Goal: Information Seeking & Learning: Learn about a topic

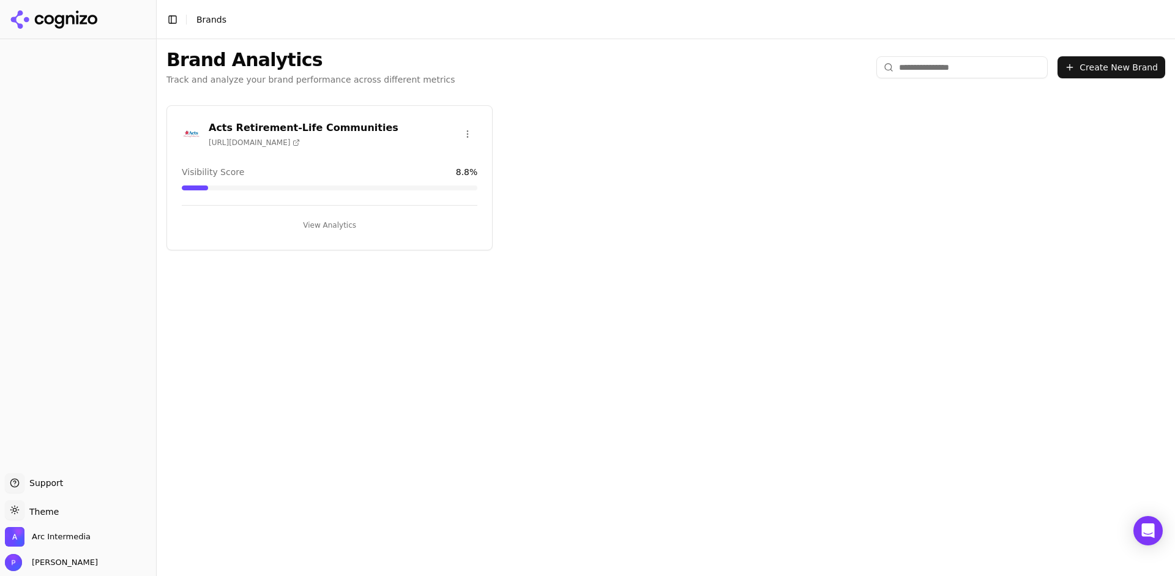
click at [277, 136] on div "Acts Retirement-Life Communities [URL][DOMAIN_NAME]" at bounding box center [304, 134] width 190 height 27
click at [280, 129] on h3 "Acts Retirement-Life Communities" at bounding box center [304, 128] width 190 height 15
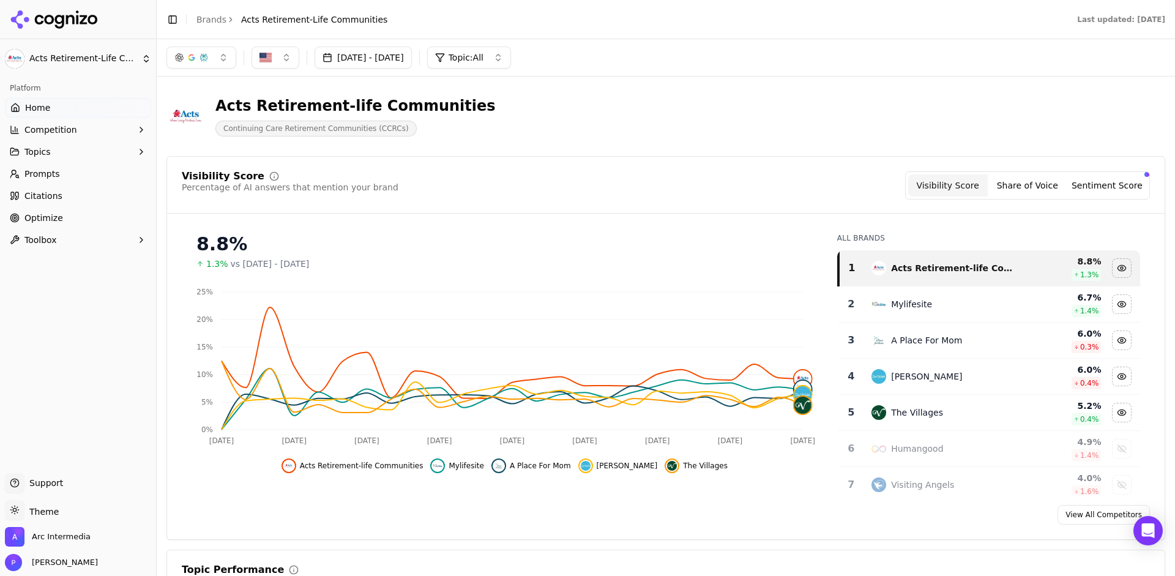
click at [412, 59] on button "[DATE] - [DATE]" at bounding box center [362, 57] width 97 height 22
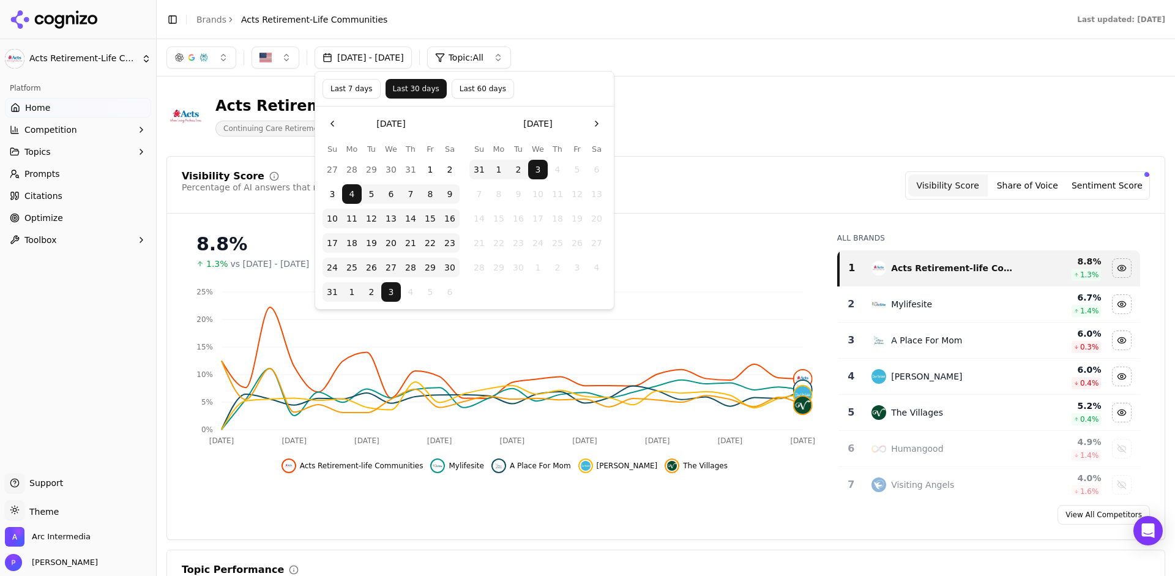
click at [679, 75] on div "[DATE] - [DATE] Topic: All" at bounding box center [666, 57] width 1018 height 37
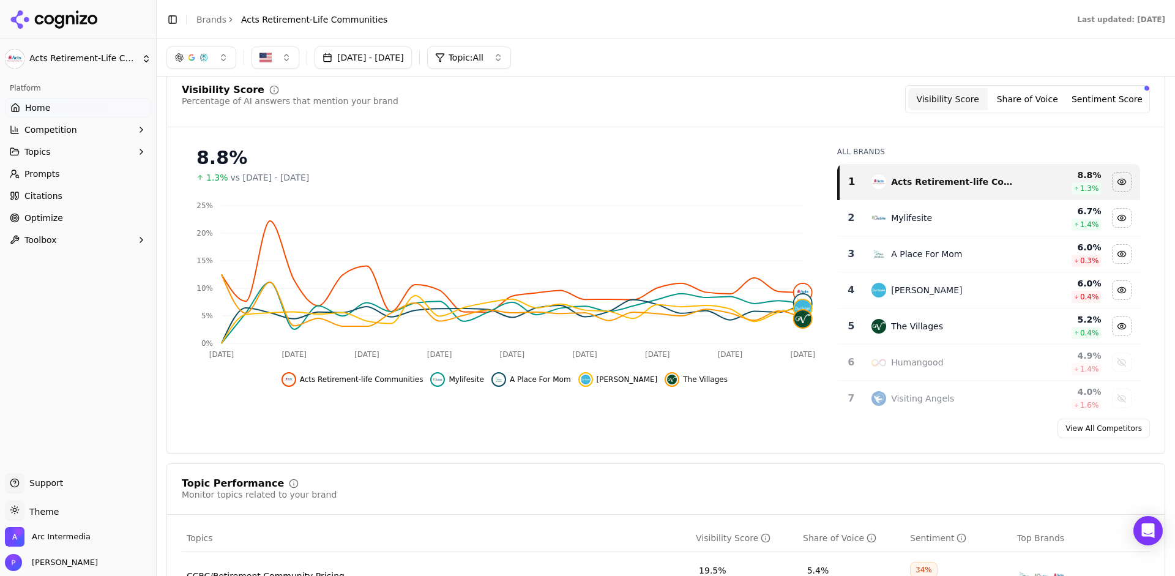
scroll to position [103, 0]
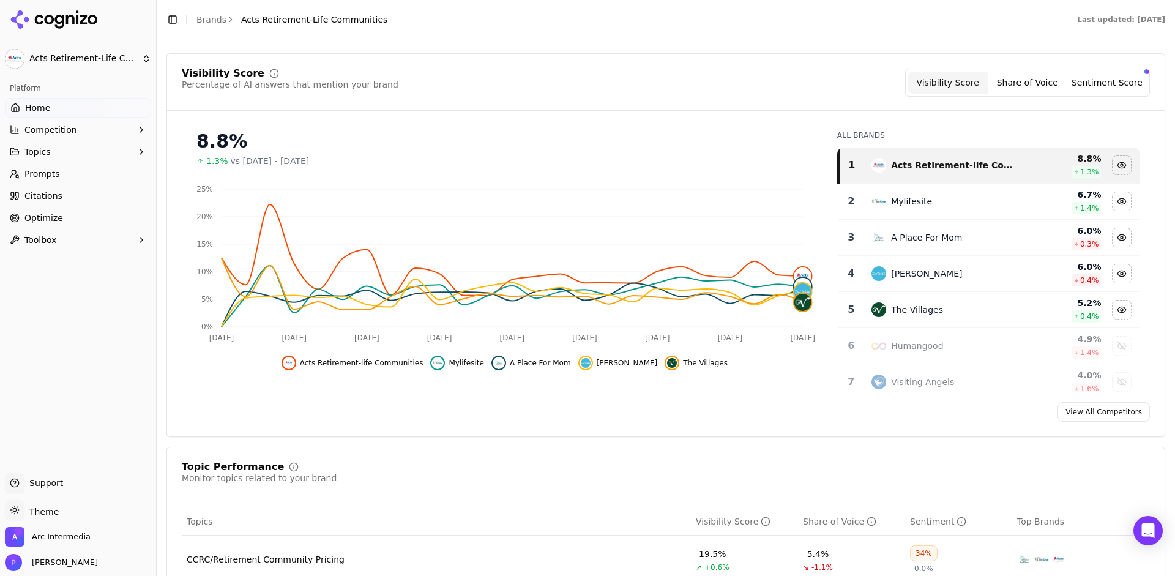
click at [69, 136] on button "Competition" at bounding box center [78, 130] width 146 height 20
click at [57, 151] on span "Metrics" at bounding box center [78, 149] width 106 height 12
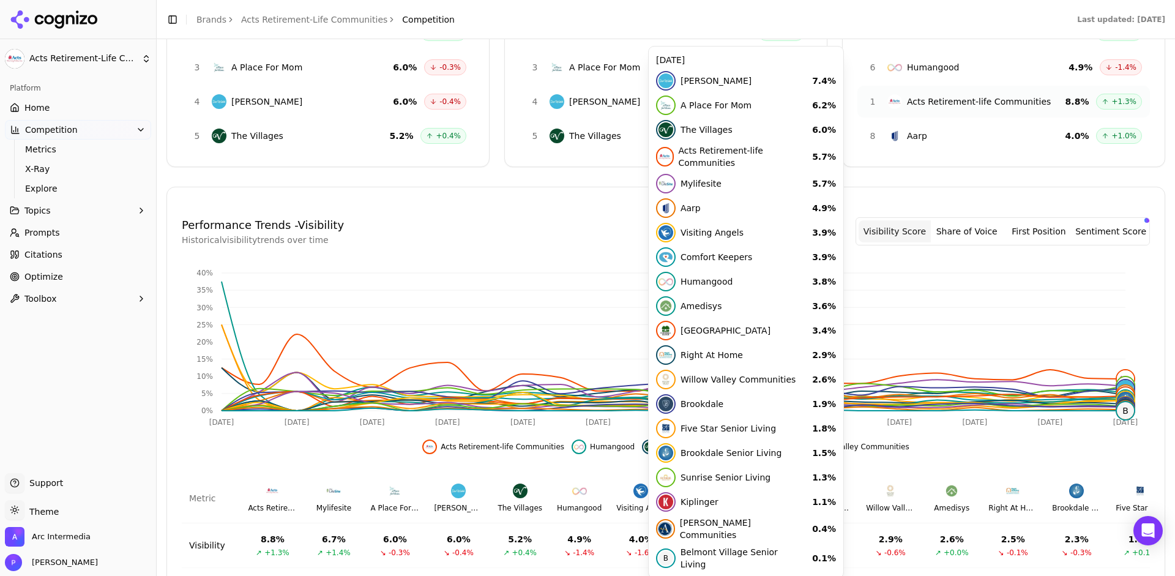
scroll to position [360, 0]
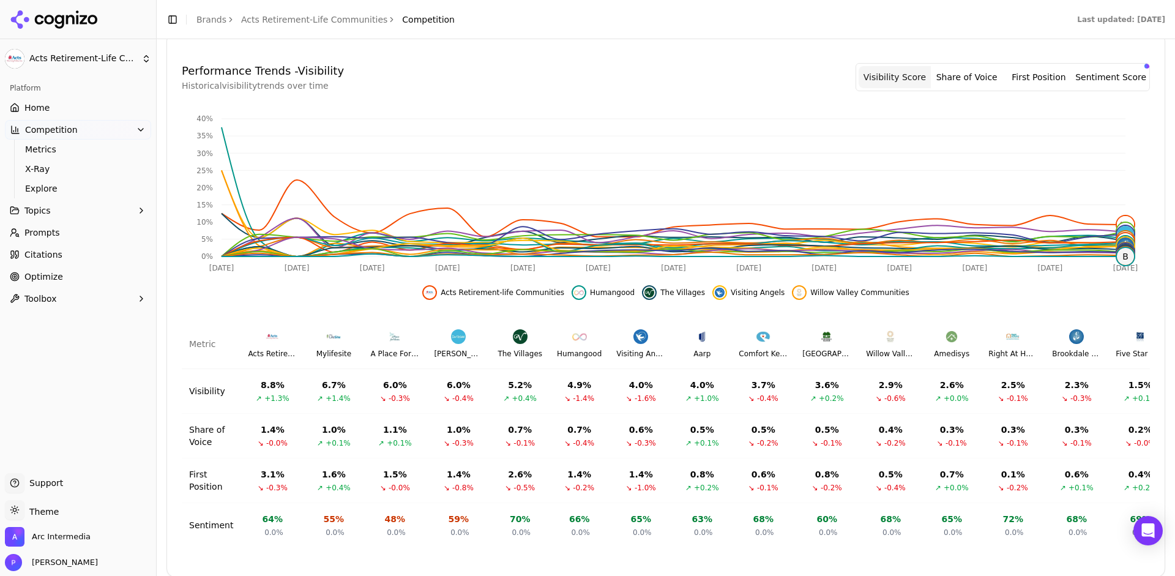
click at [269, 401] on span "+1.3%" at bounding box center [276, 398] width 25 height 10
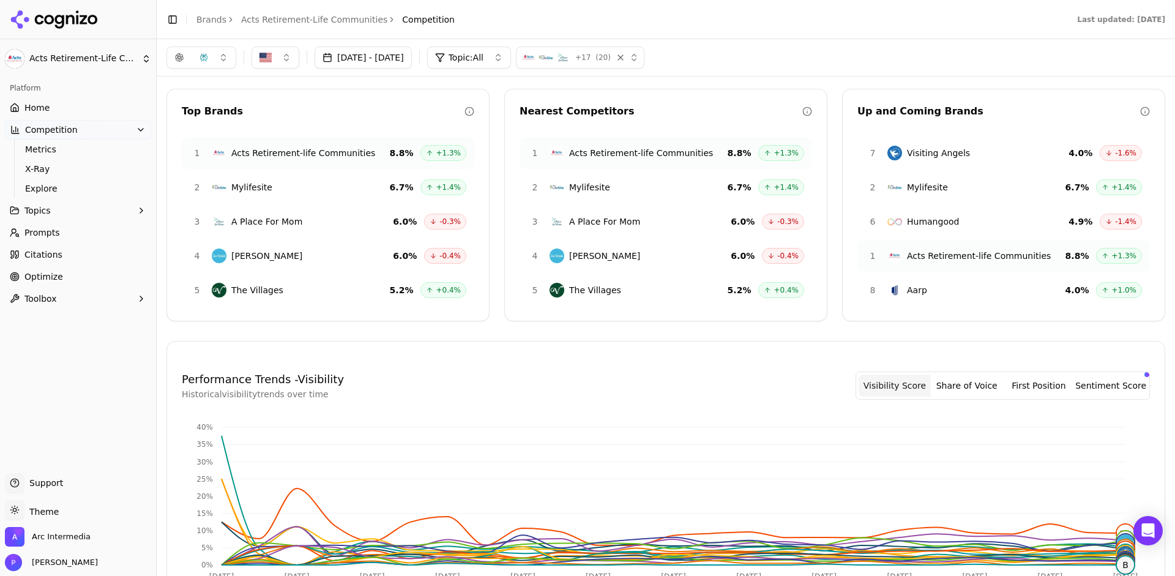
scroll to position [0, 0]
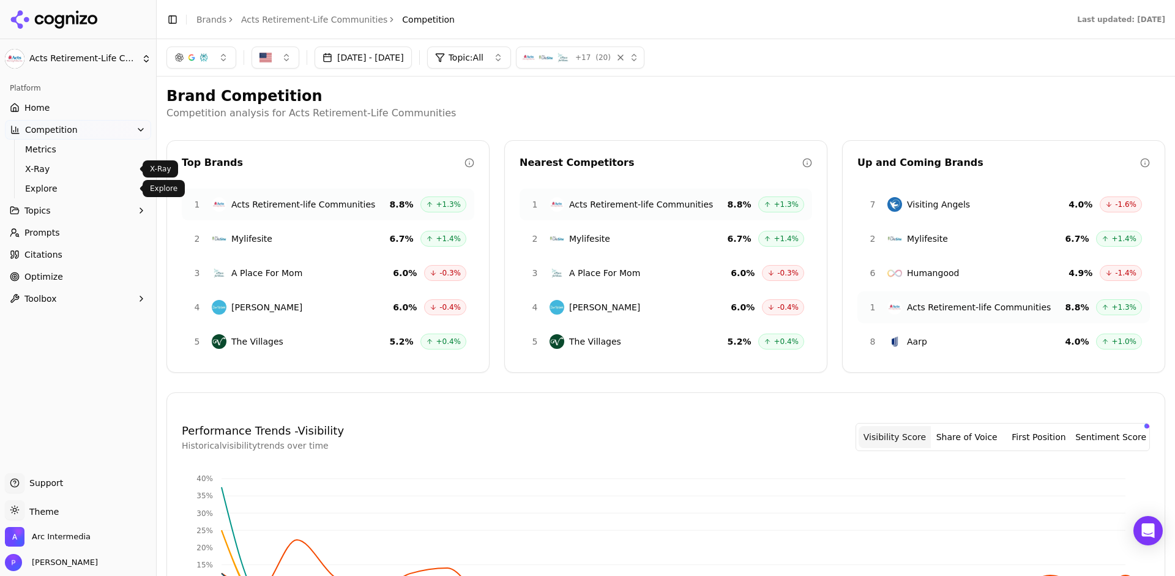
click at [44, 173] on span "X-Ray" at bounding box center [78, 169] width 106 height 12
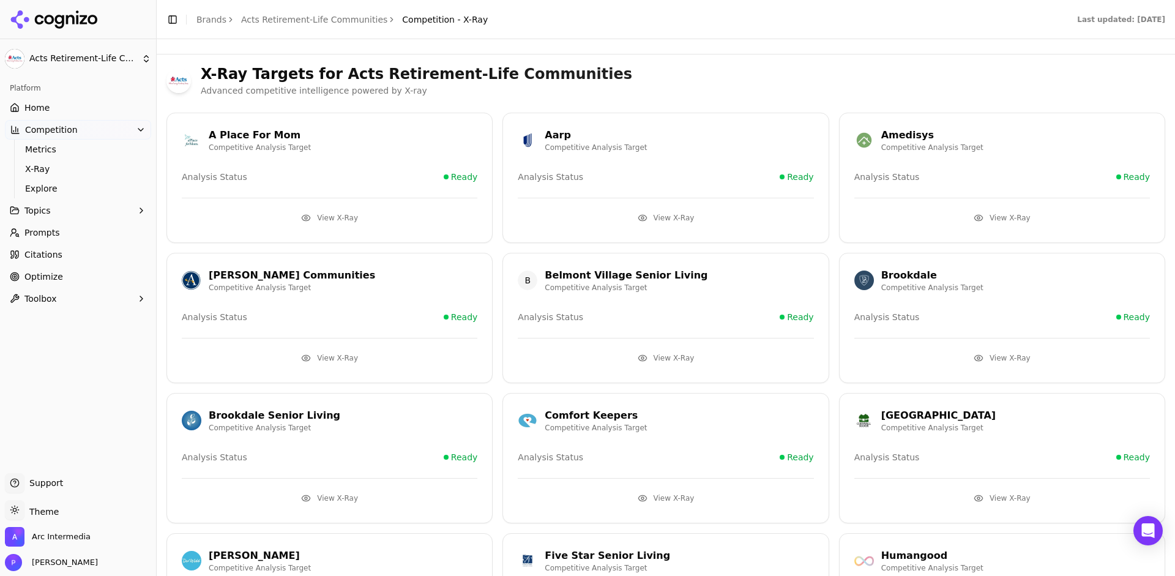
click at [344, 217] on button "View X-Ray" at bounding box center [330, 218] width 296 height 20
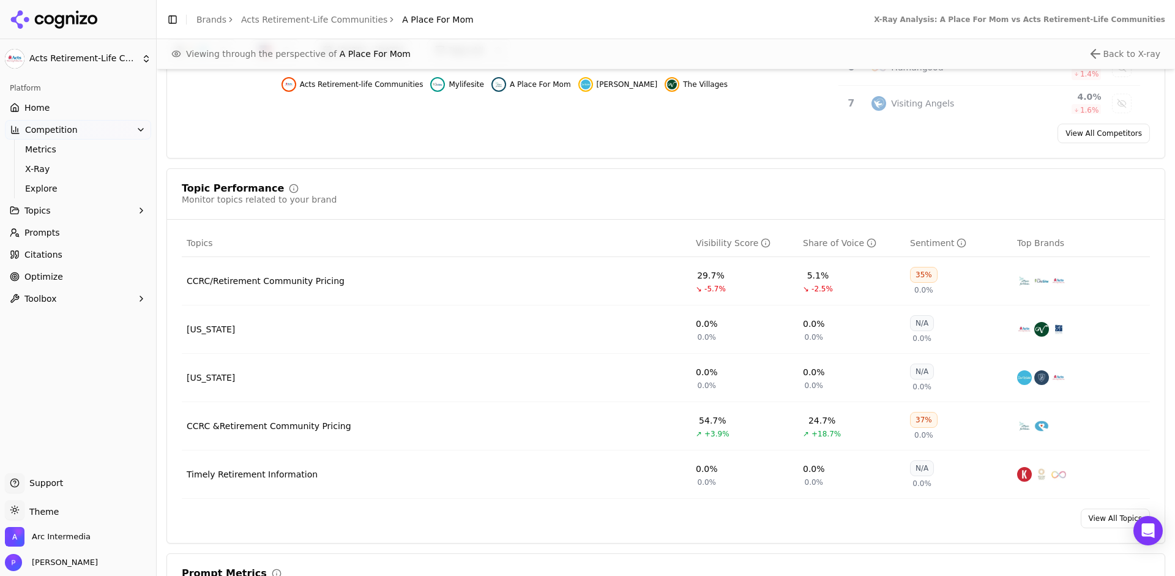
scroll to position [103, 0]
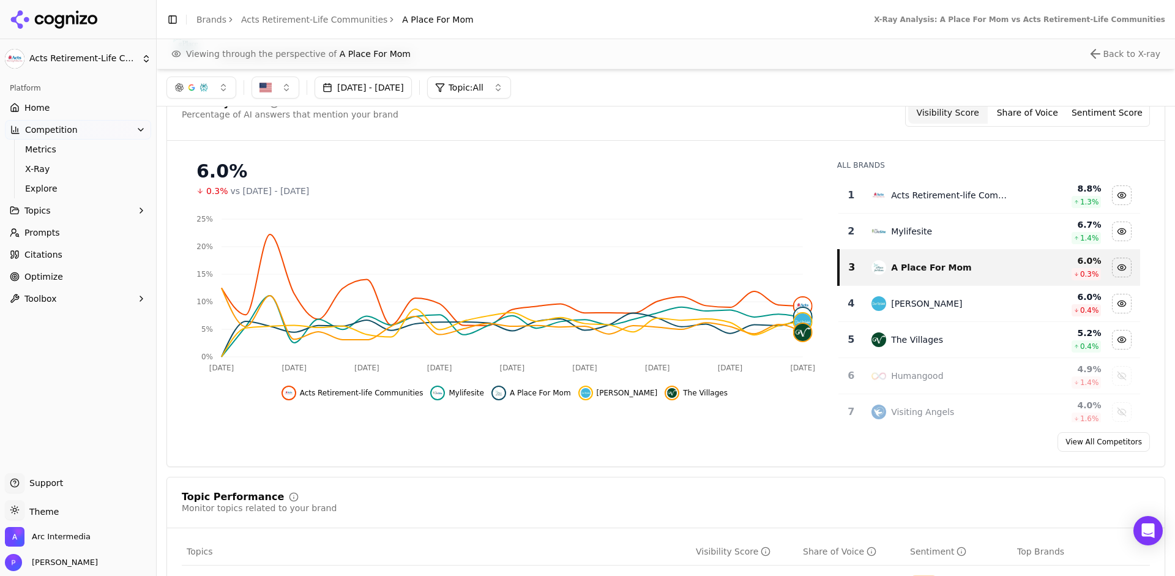
click at [42, 210] on span "Topics" at bounding box center [37, 210] width 26 height 12
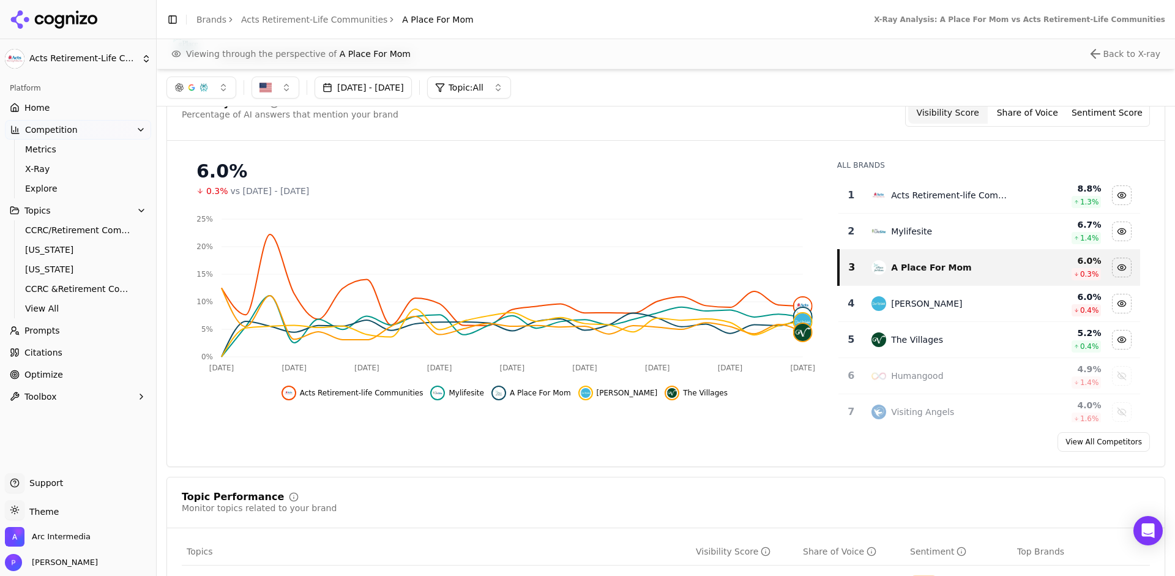
click at [48, 209] on span "Topics" at bounding box center [37, 210] width 26 height 12
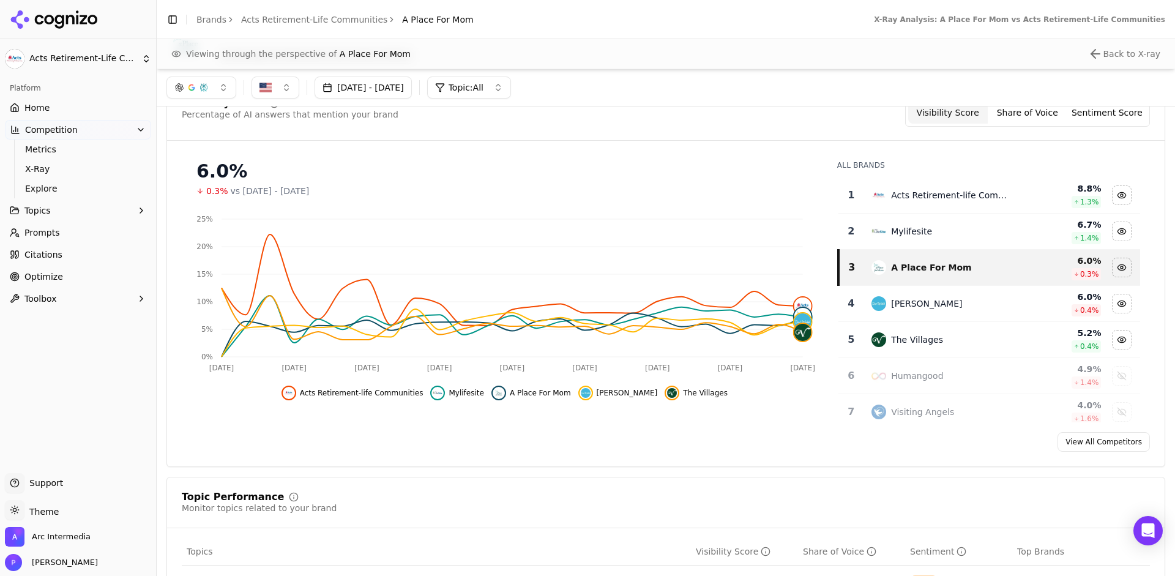
scroll to position [0, 0]
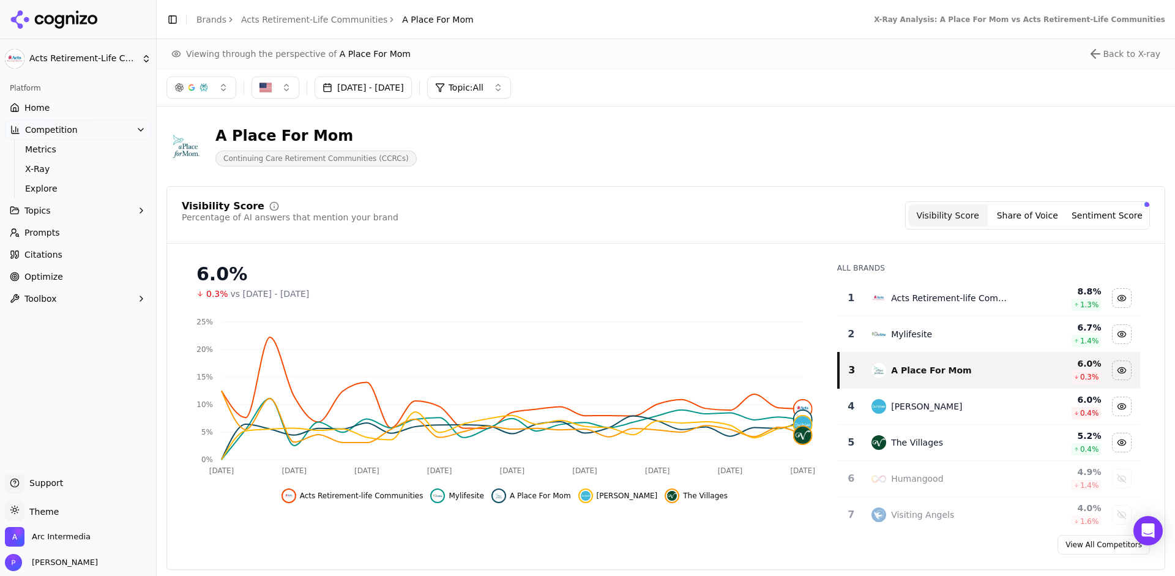
drag, startPoint x: 356, startPoint y: 56, endPoint x: 354, endPoint y: 43, distance: 13.6
click at [357, 56] on span "A Place For Mom" at bounding box center [375, 54] width 71 height 10
click at [337, 19] on link "Acts Retirement-Life Communities" at bounding box center [314, 19] width 146 height 12
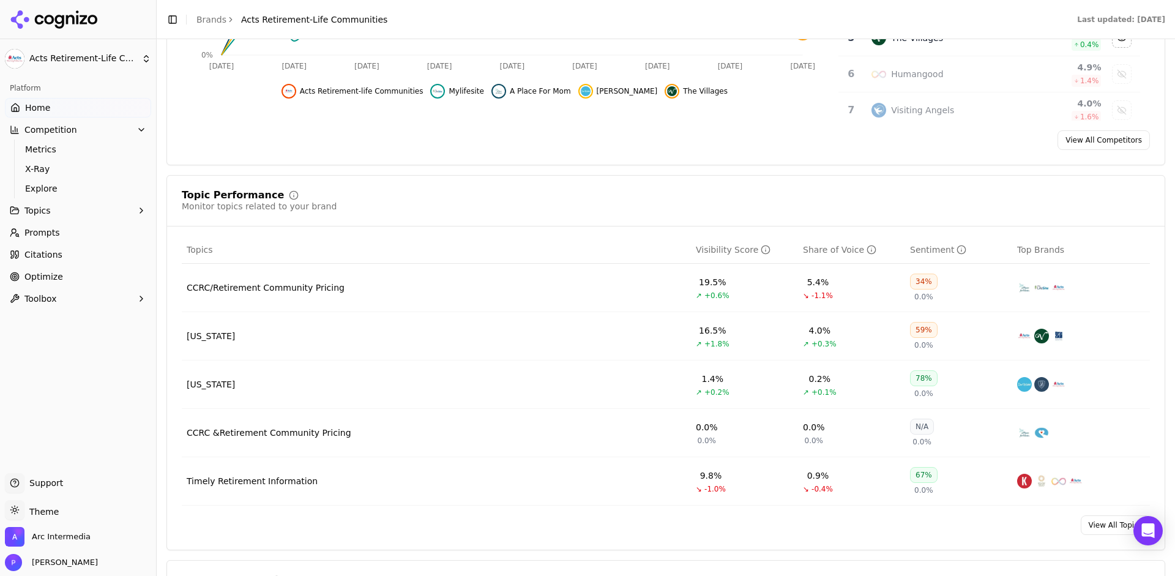
scroll to position [514, 0]
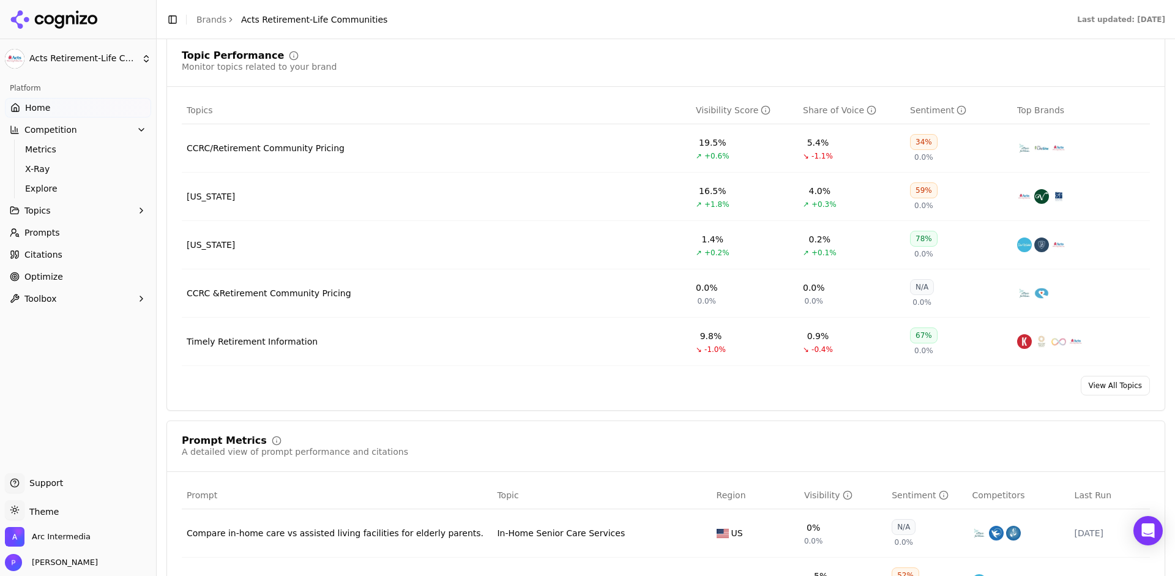
click at [1138, 393] on link "View All Topics" at bounding box center [1114, 386] width 69 height 20
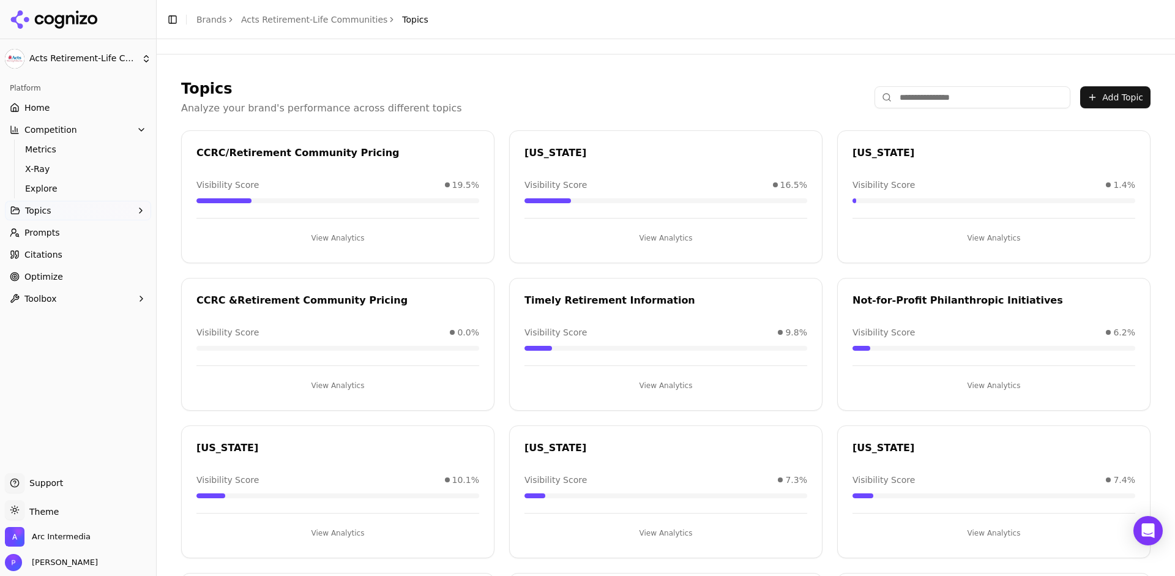
click at [321, 239] on button "View Analytics" at bounding box center [337, 238] width 283 height 20
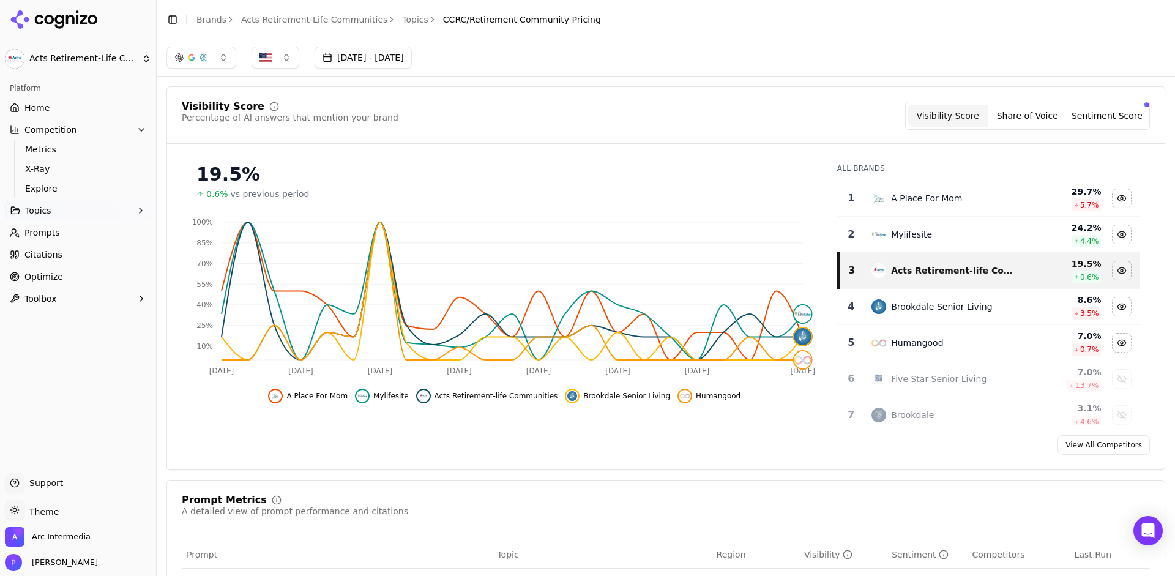
click at [402, 22] on link "Topics" at bounding box center [415, 19] width 26 height 12
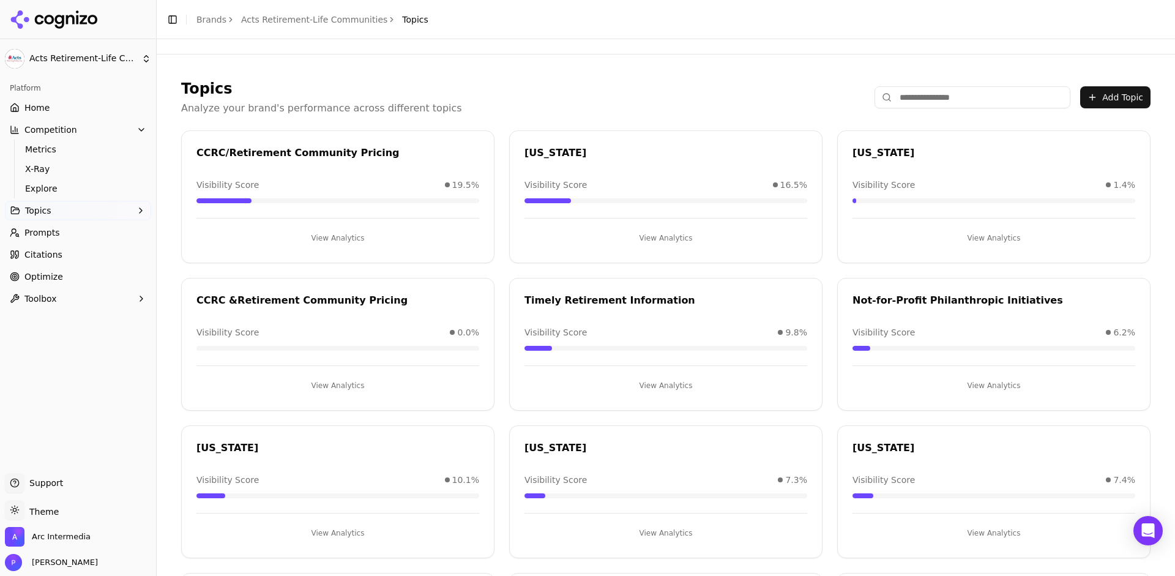
click at [648, 239] on button "View Analytics" at bounding box center [665, 238] width 283 height 20
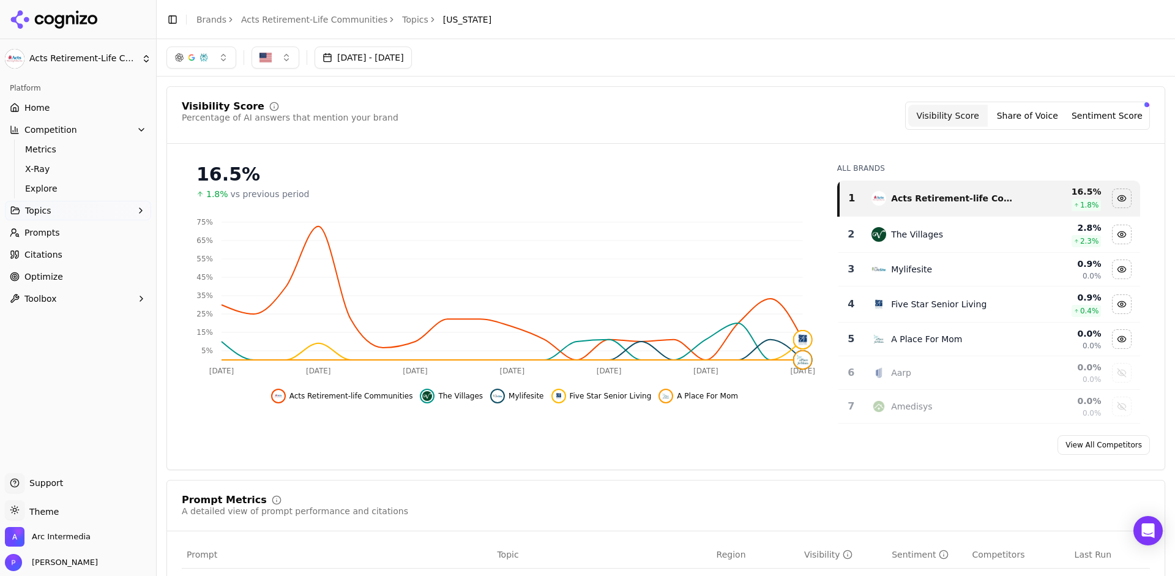
click at [402, 20] on link "Topics" at bounding box center [415, 19] width 26 height 12
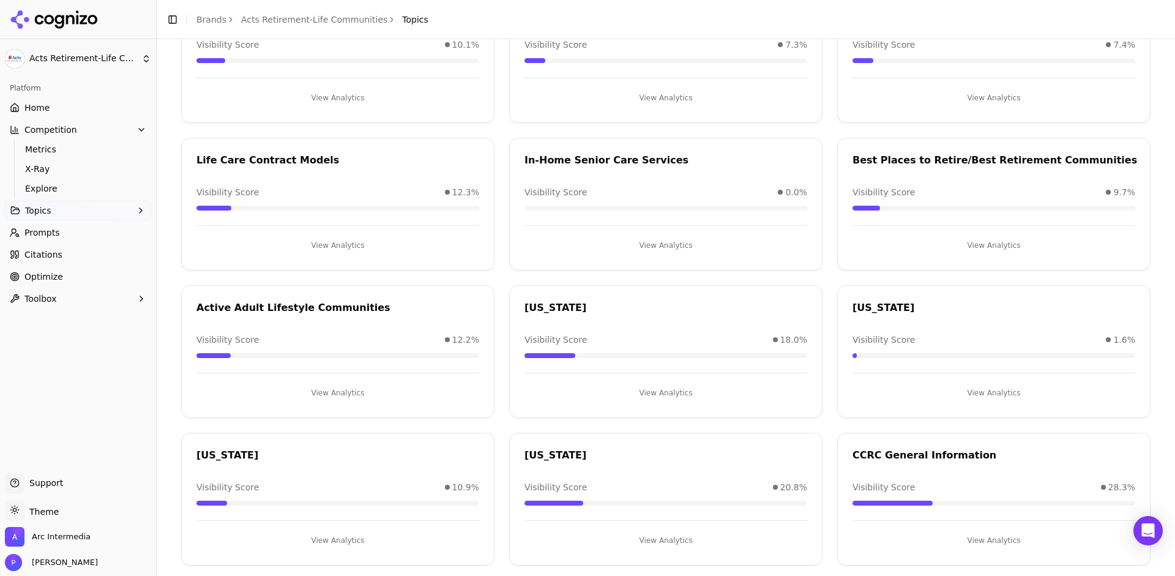
scroll to position [449, 0]
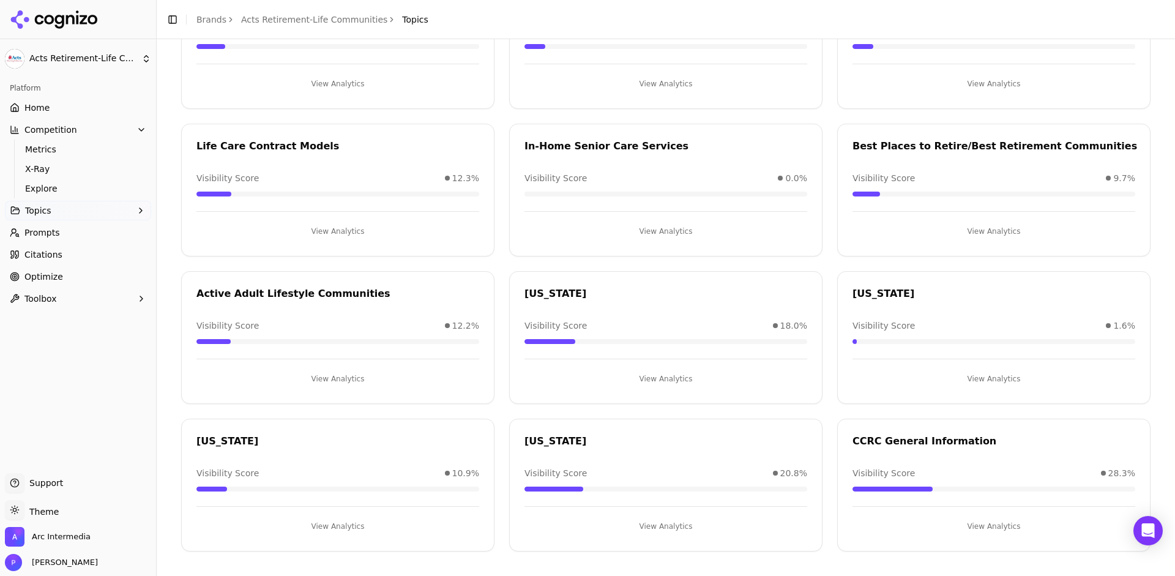
click at [550, 445] on div "[US_STATE]" at bounding box center [665, 441] width 283 height 15
click at [639, 516] on button "View Analytics" at bounding box center [665, 526] width 283 height 20
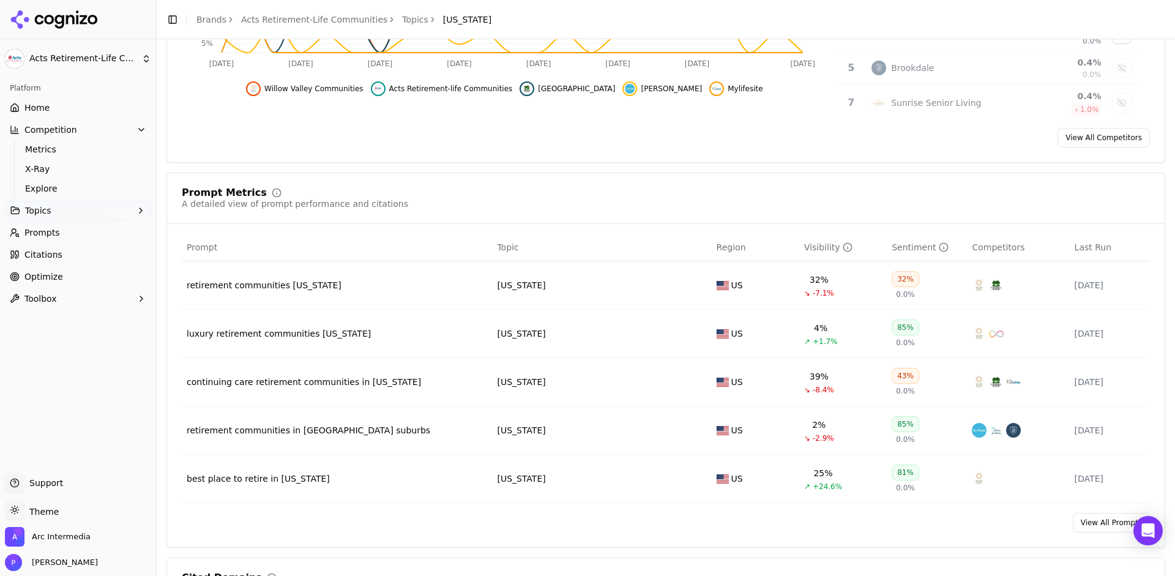
scroll to position [308, 0]
drag, startPoint x: 568, startPoint y: 184, endPoint x: 538, endPoint y: 184, distance: 29.4
click at [568, 184] on div "Prompt Metrics A detailed view of prompt performance and citations Prompt Topic…" at bounding box center [665, 358] width 998 height 375
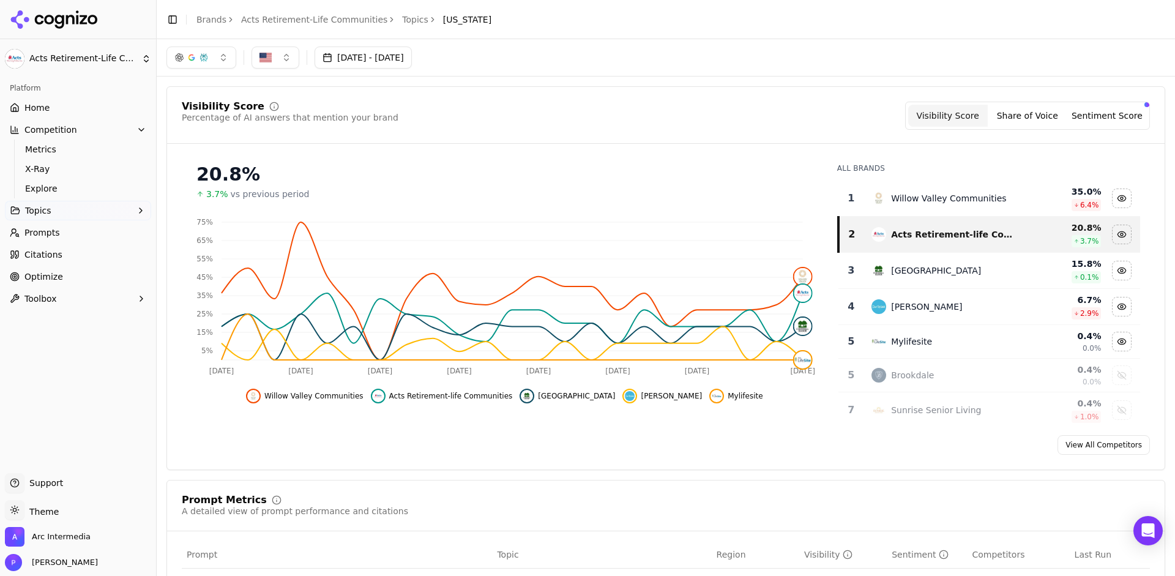
click at [402, 19] on link "Topics" at bounding box center [415, 19] width 26 height 12
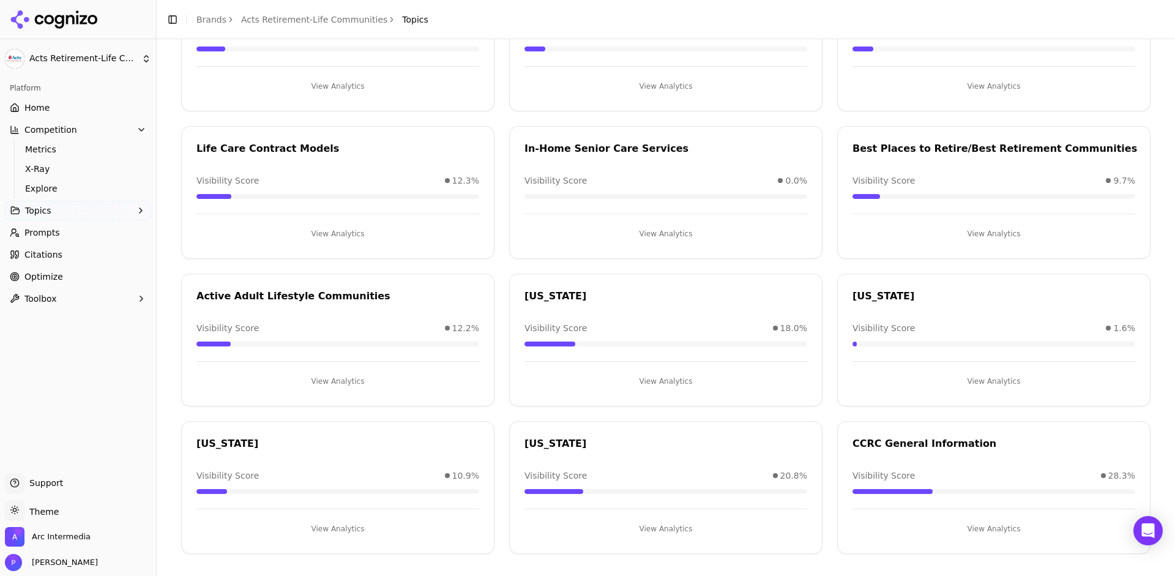
scroll to position [449, 0]
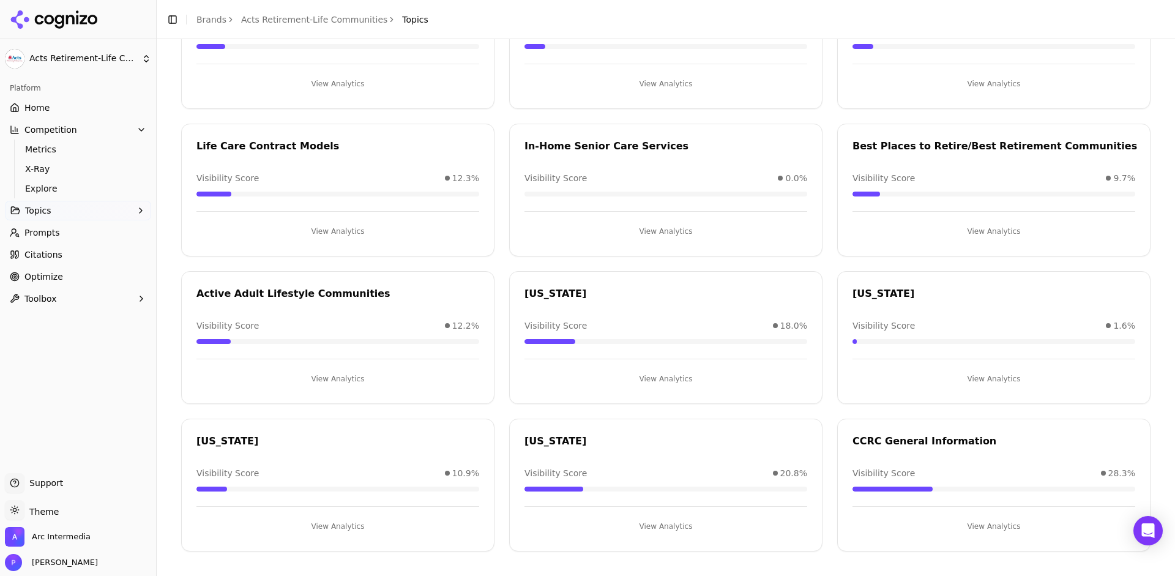
click at [936, 445] on div "CCRC General Information" at bounding box center [993, 441] width 283 height 15
click at [978, 522] on button "View Analytics" at bounding box center [993, 526] width 283 height 20
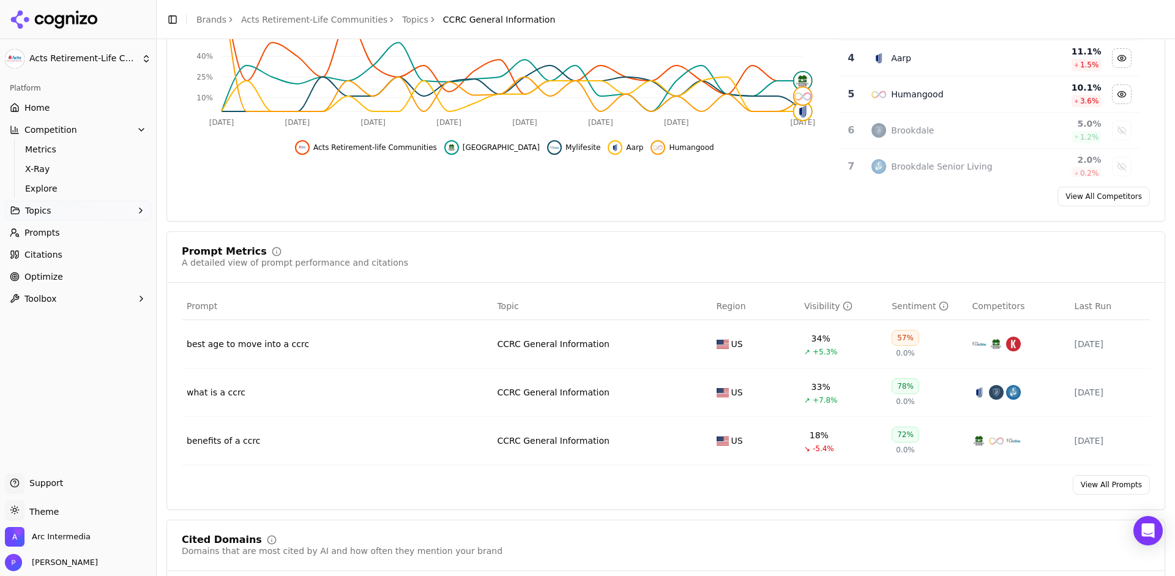
scroll to position [257, 0]
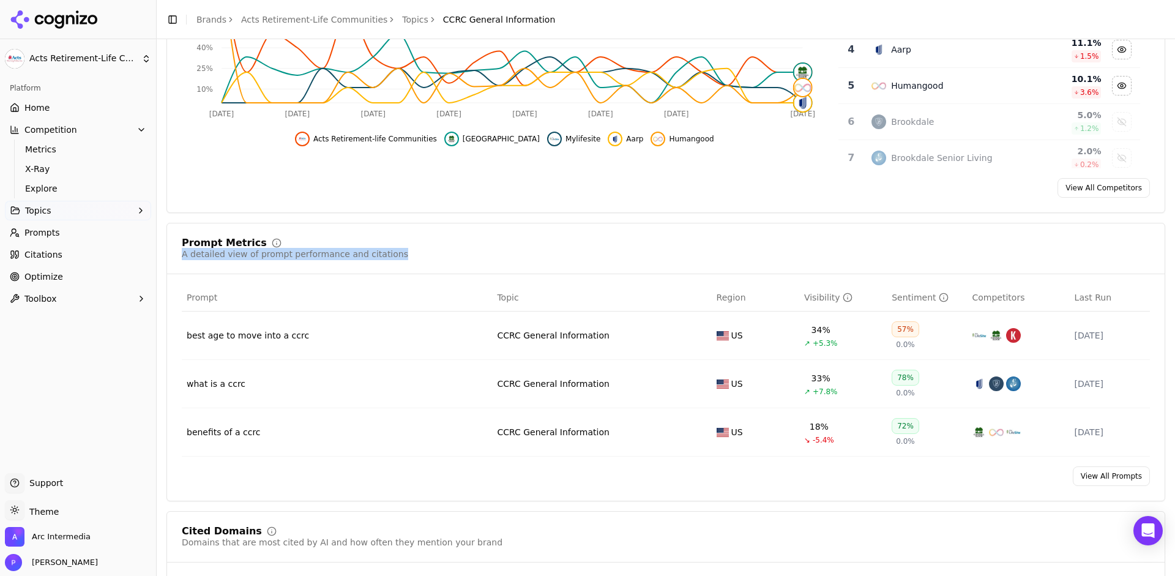
drag, startPoint x: 537, startPoint y: 364, endPoint x: 578, endPoint y: 227, distance: 143.0
click at [578, 227] on div "Prompt Metrics A detailed view of prompt performance and citations Prompt Topic…" at bounding box center [665, 362] width 998 height 278
click at [559, 236] on div "Prompt Metrics A detailed view of prompt performance and citations Prompt Topic…" at bounding box center [665, 362] width 998 height 278
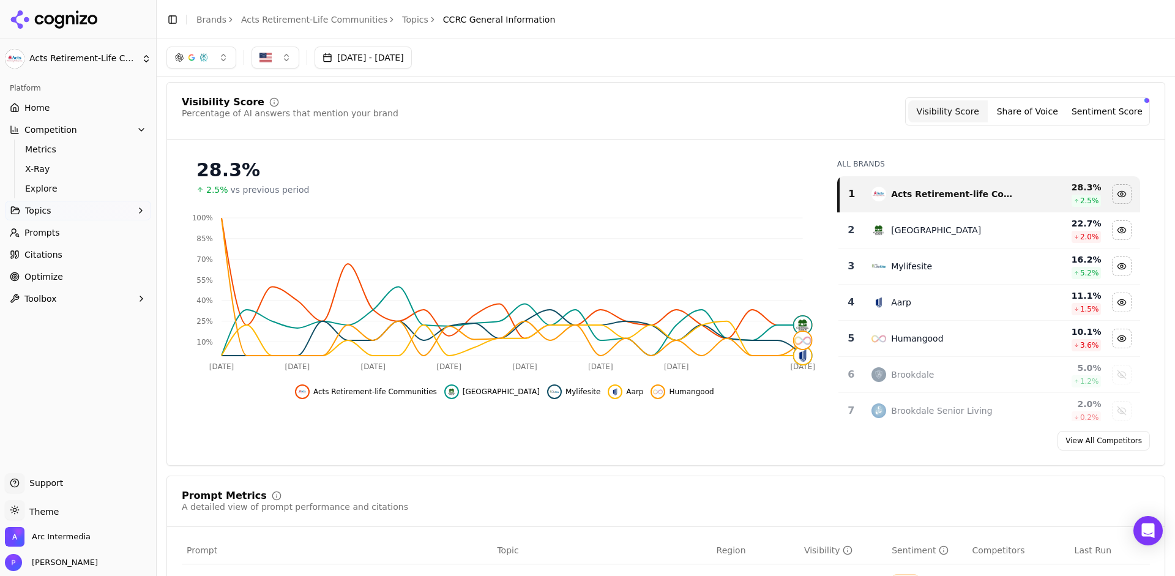
scroll to position [0, 0]
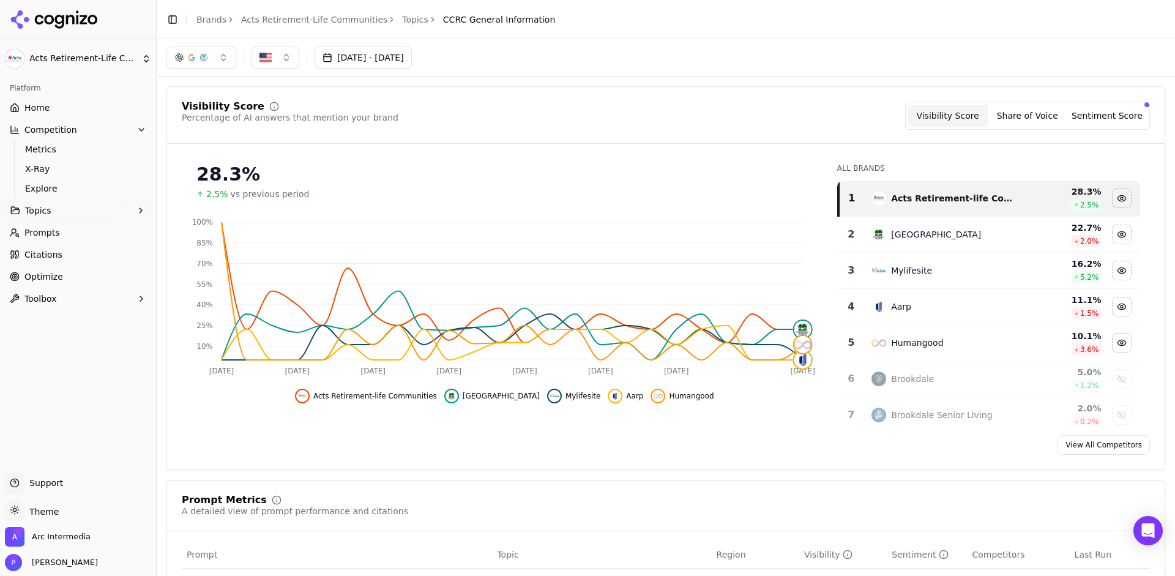
click at [402, 21] on link "Topics" at bounding box center [415, 19] width 26 height 12
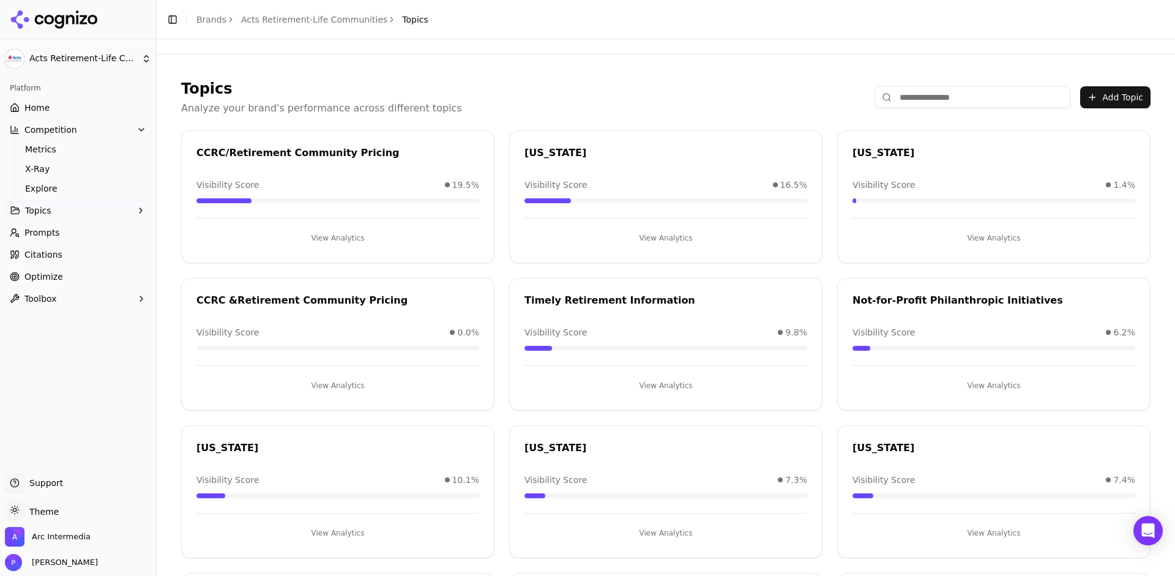
scroll to position [51, 0]
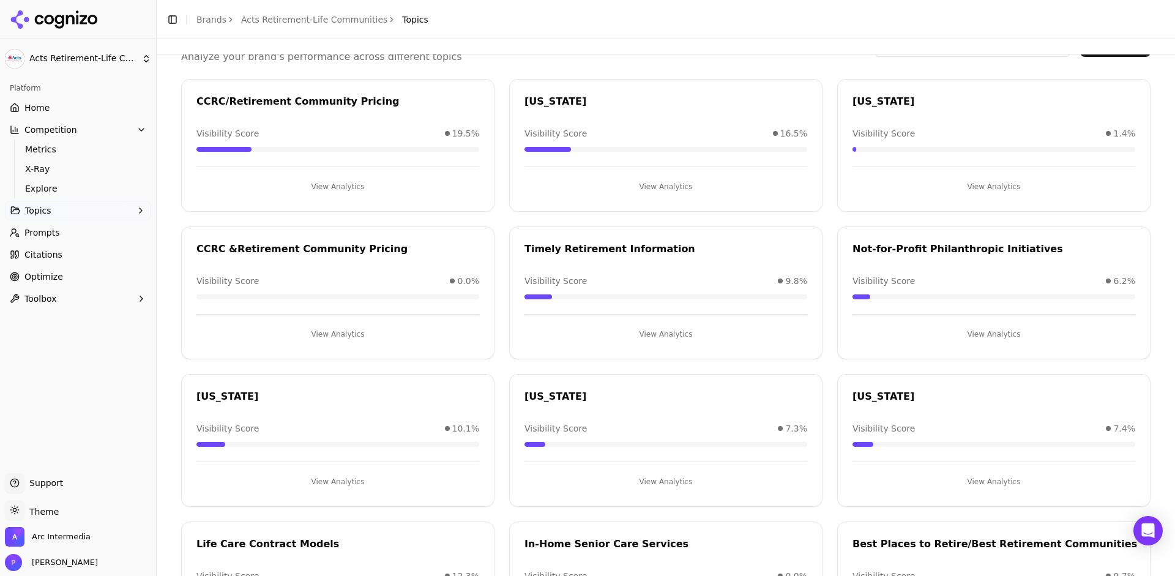
click at [562, 58] on div "Topics Analyze your brand's performance across different topics Add Topic" at bounding box center [665, 46] width 969 height 37
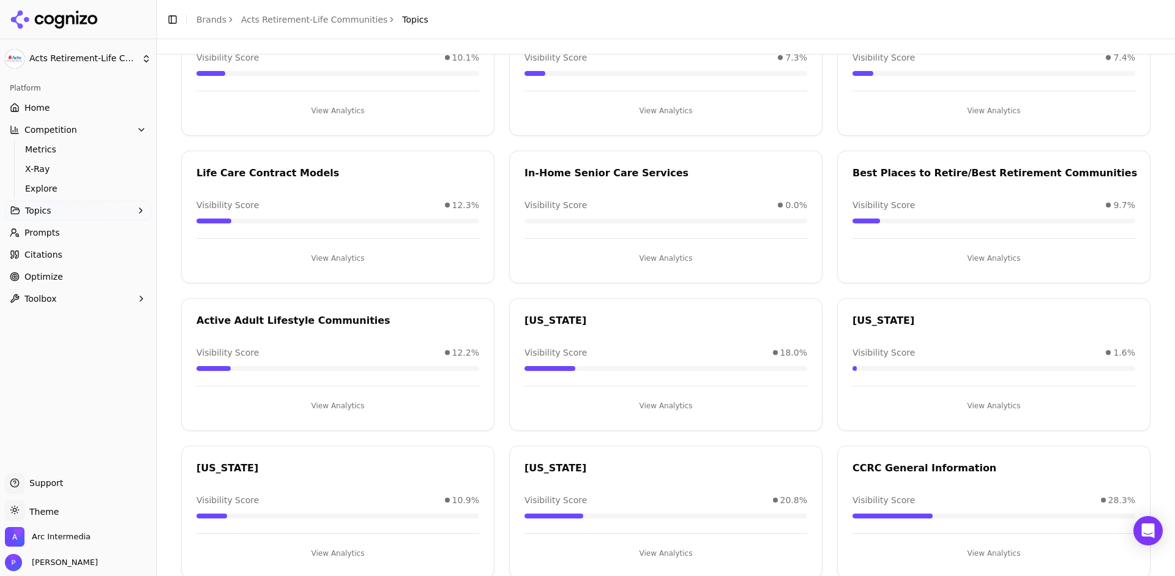
scroll to position [398, 0]
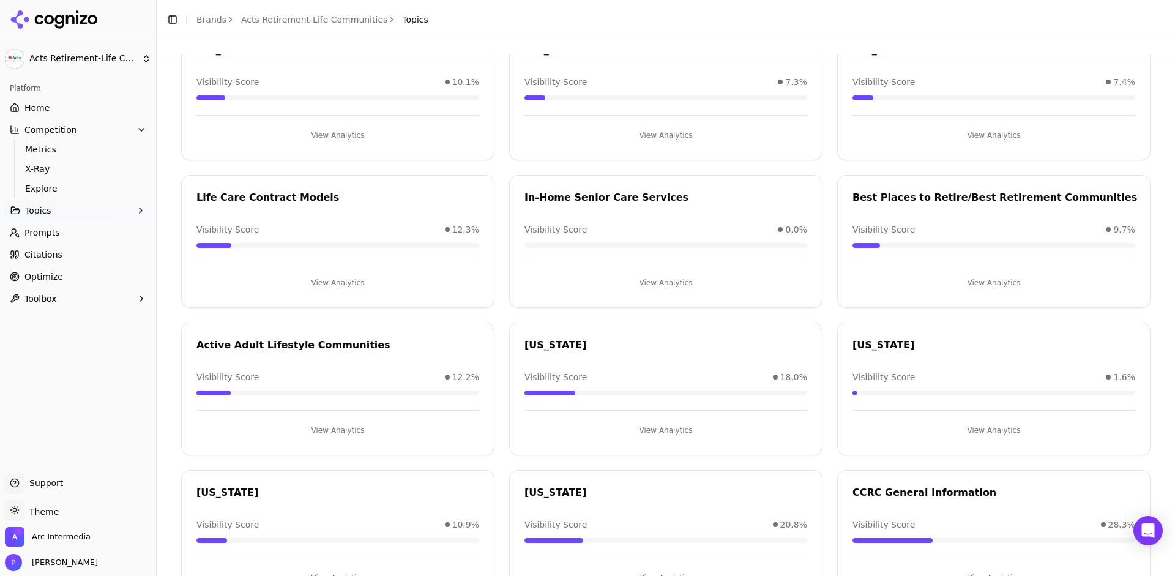
click at [317, 284] on button "View Analytics" at bounding box center [337, 283] width 283 height 20
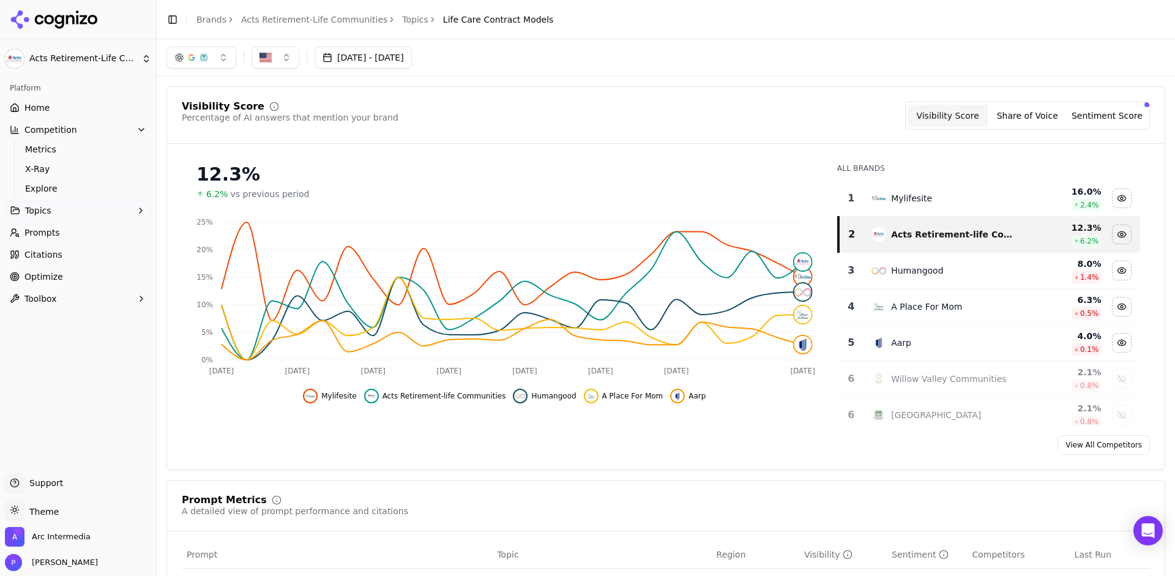
click at [771, 101] on div "Visibility Score Percentage of AI answers that mention your brand Visibility Sc…" at bounding box center [665, 278] width 998 height 384
click at [402, 15] on link "Topics" at bounding box center [415, 19] width 26 height 12
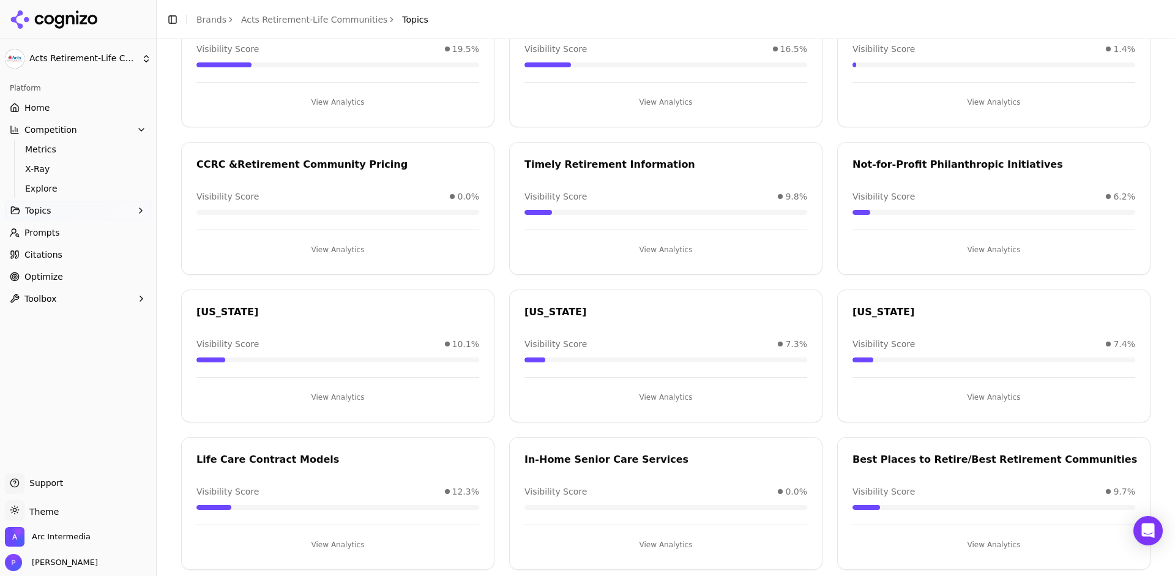
scroll to position [206, 0]
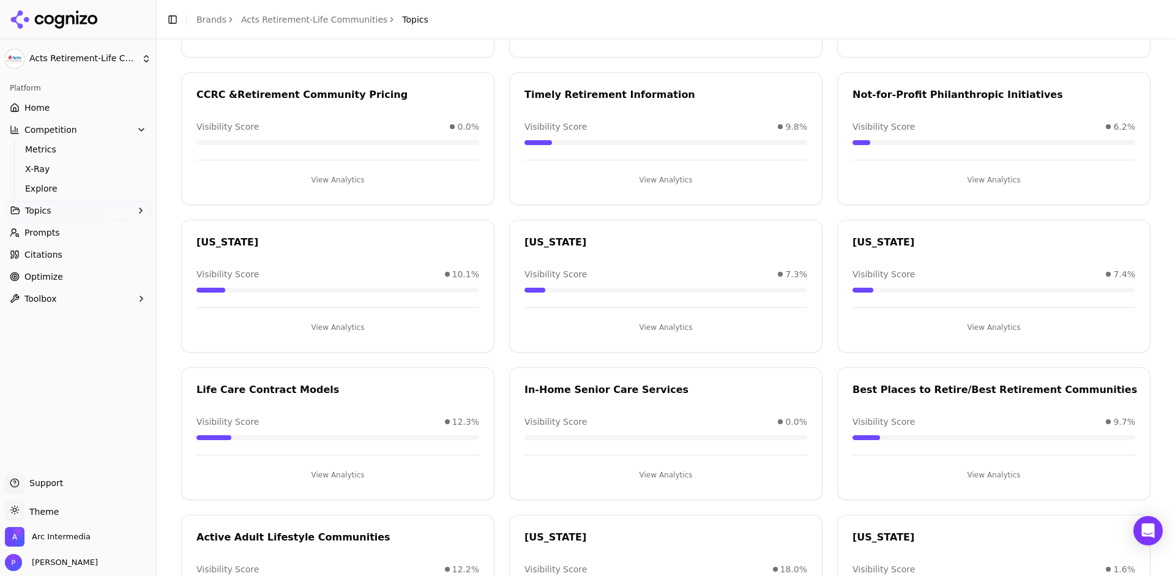
click at [537, 244] on div "[US_STATE]" at bounding box center [665, 242] width 283 height 15
click at [661, 328] on button "View Analytics" at bounding box center [665, 328] width 283 height 20
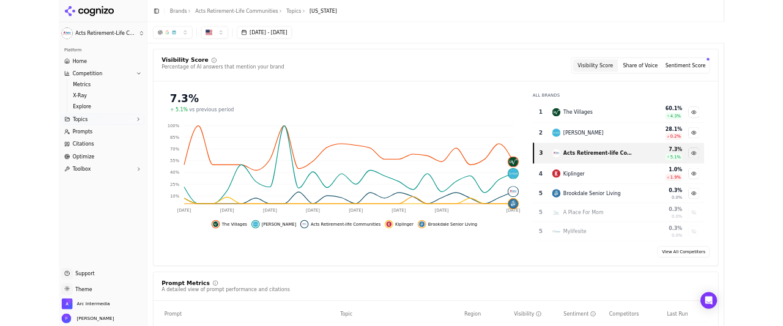
scroll to position [206, 0]
